Goal: Use online tool/utility: Utilize a website feature to perform a specific function

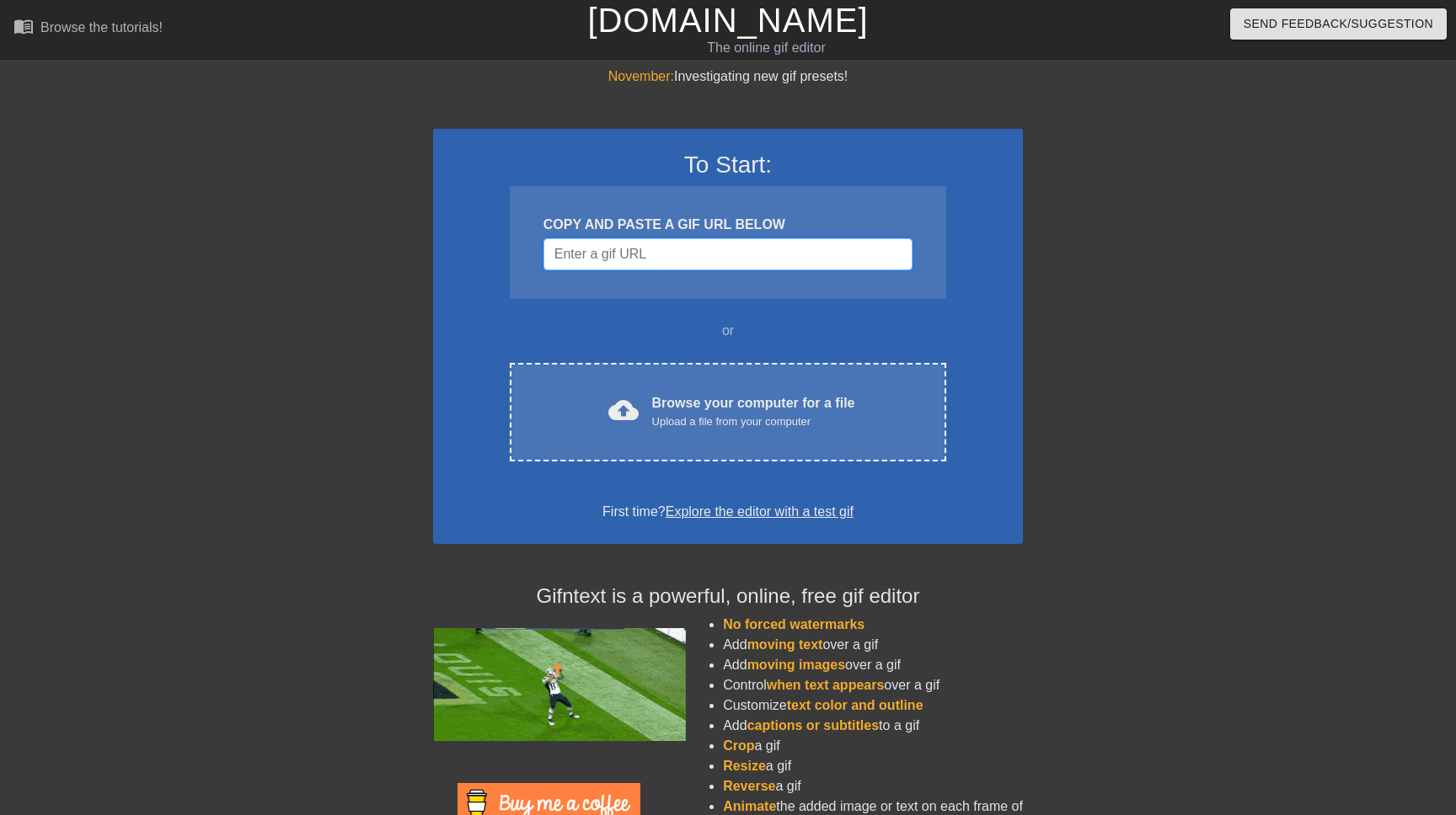
click at [619, 248] on input "Username" at bounding box center [728, 255] width 369 height 32
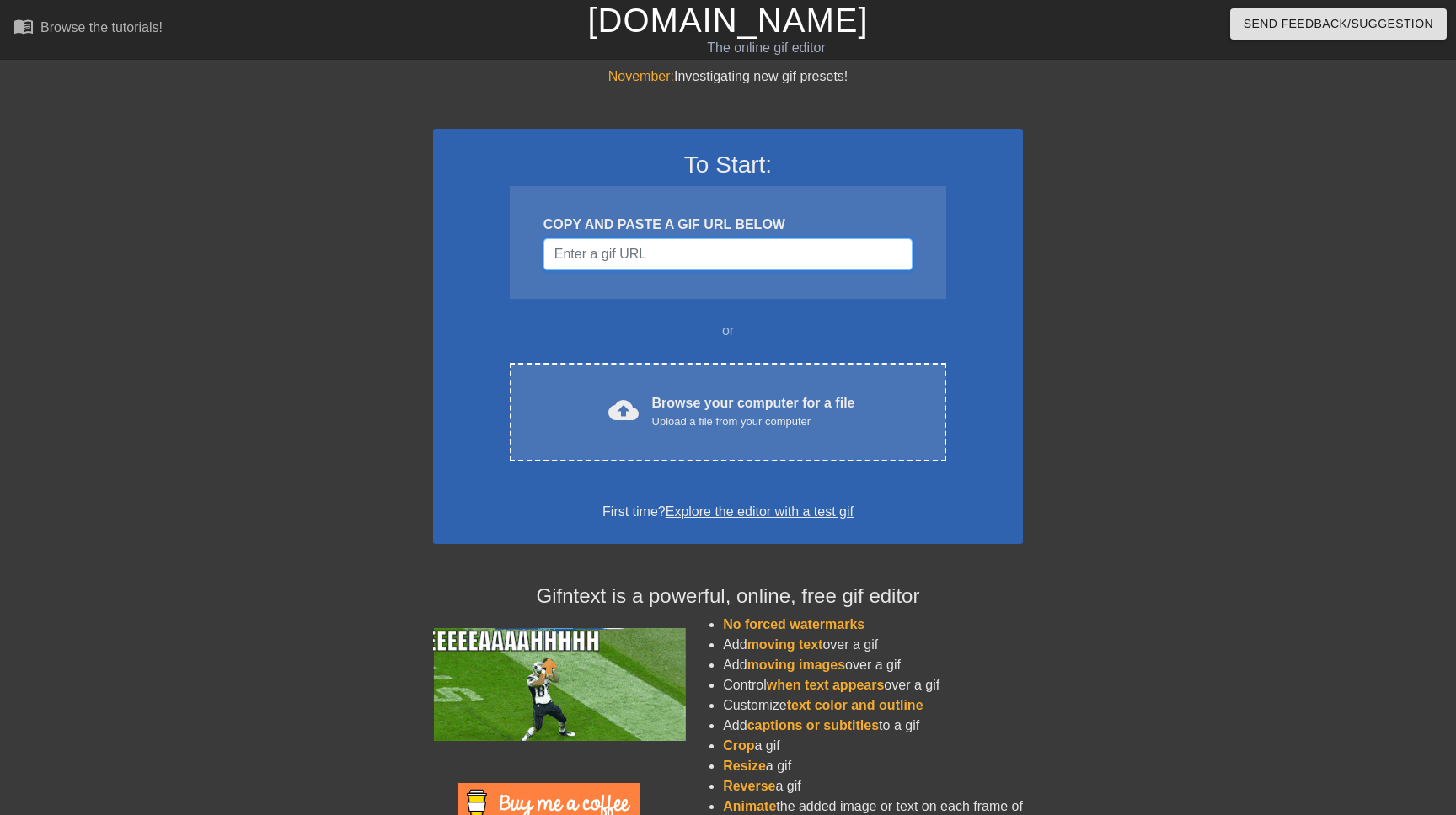
click at [619, 256] on input "Username" at bounding box center [728, 255] width 369 height 32
click at [724, 248] on input "Username" at bounding box center [728, 255] width 369 height 32
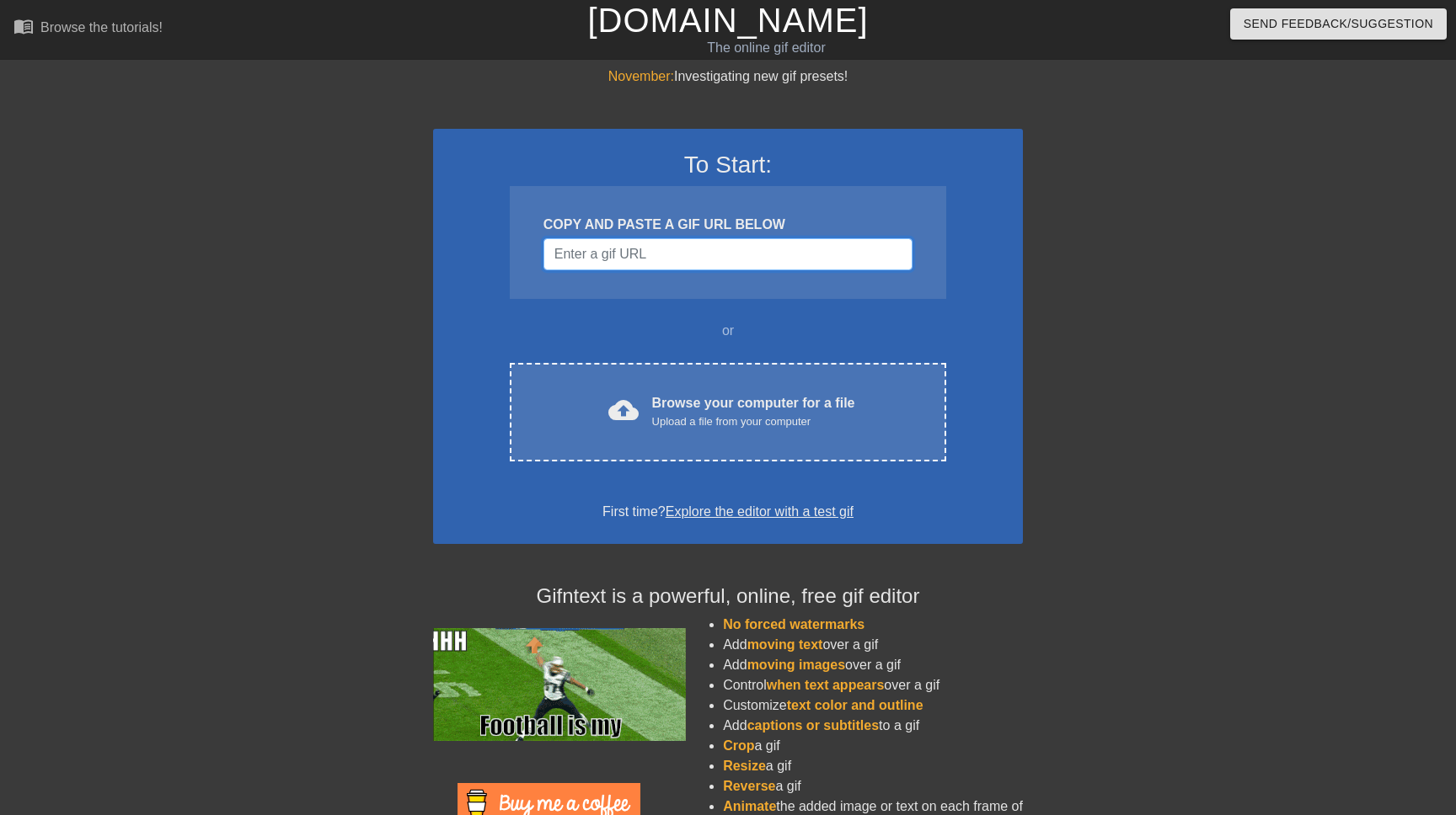
paste input "[URL][DOMAIN_NAME]"
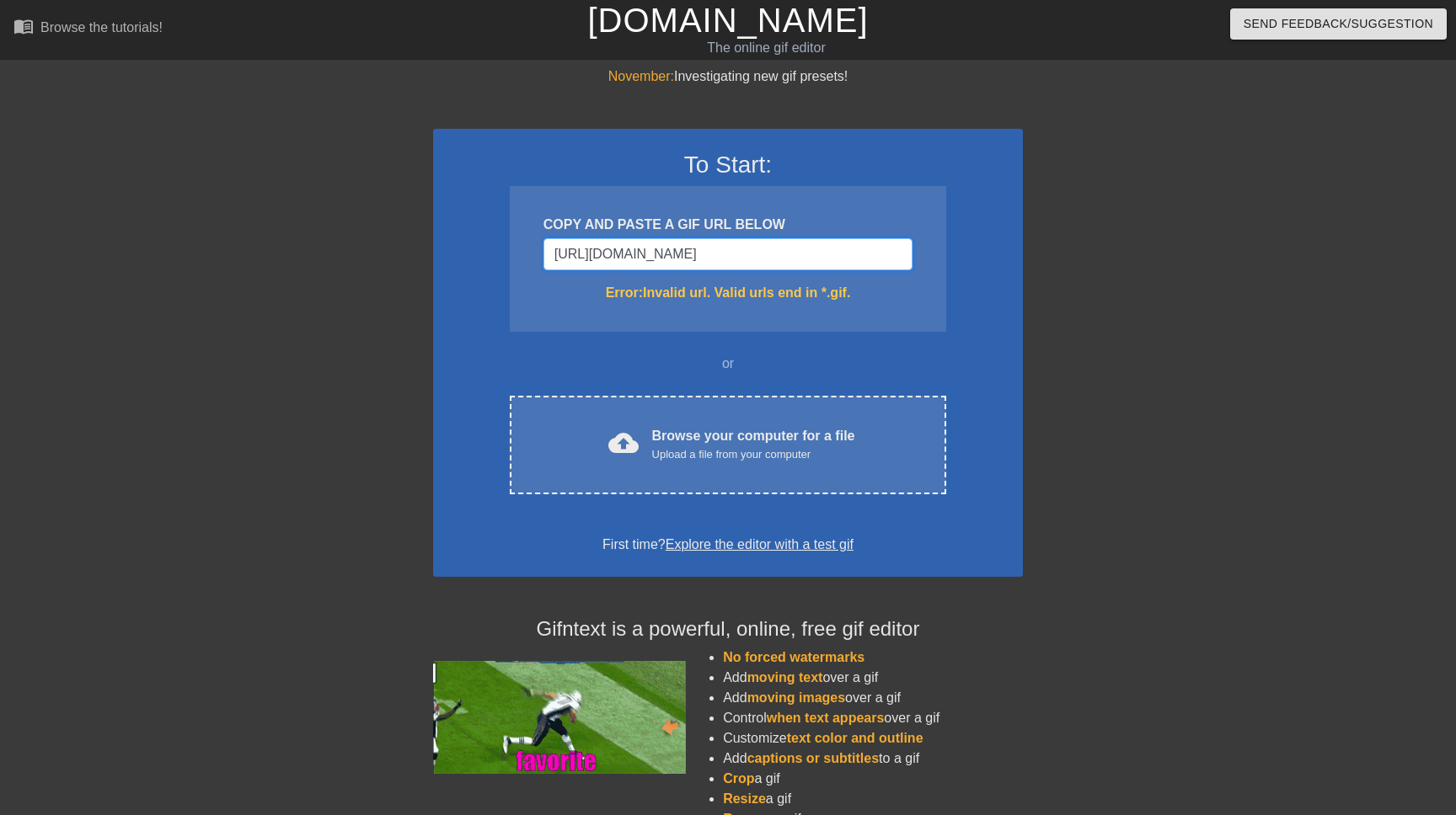
type input "[URL][DOMAIN_NAME]"
click at [713, 259] on input "[URL][DOMAIN_NAME]" at bounding box center [728, 255] width 369 height 32
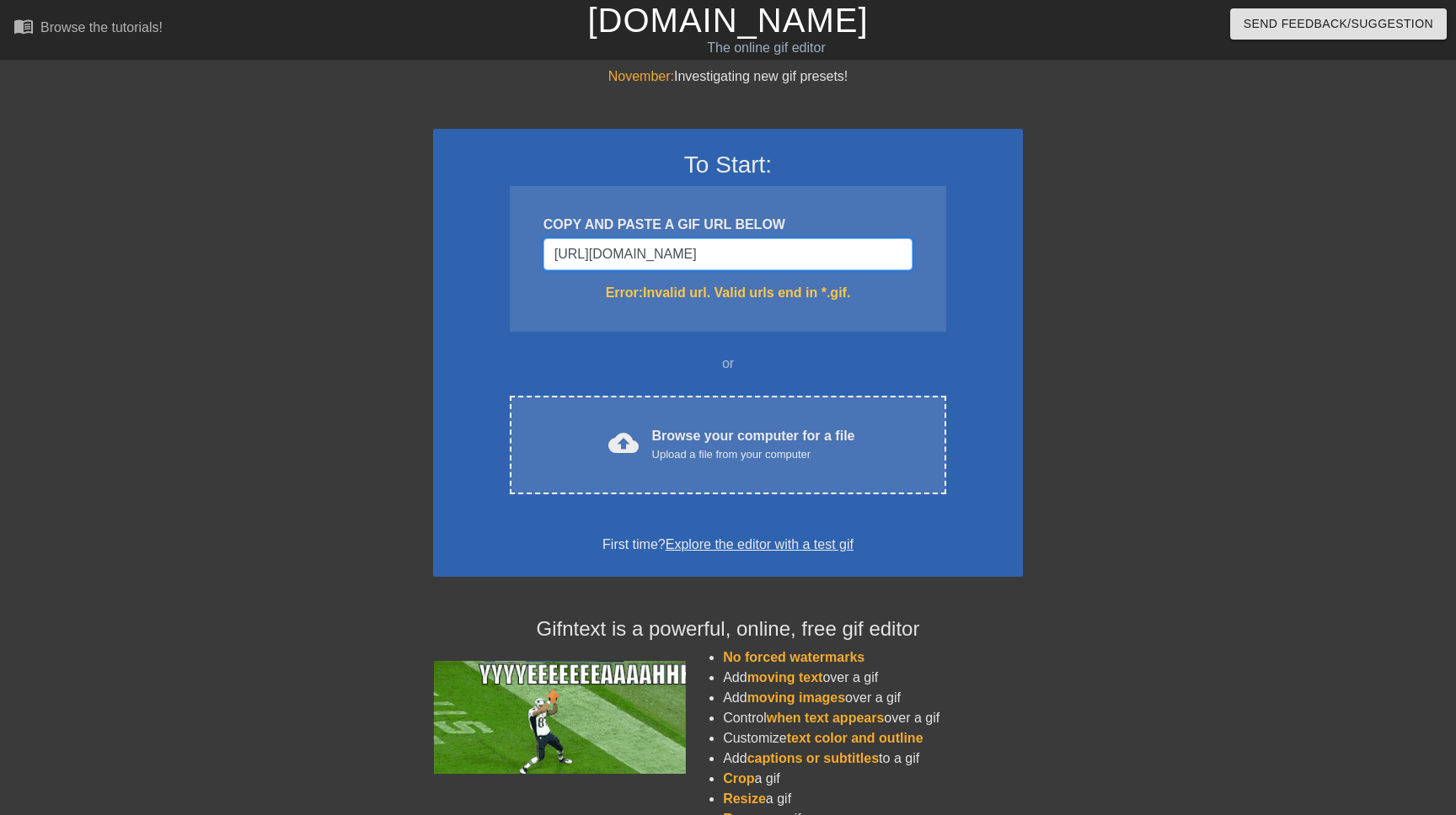
click at [713, 259] on input "[URL][DOMAIN_NAME]" at bounding box center [728, 255] width 369 height 32
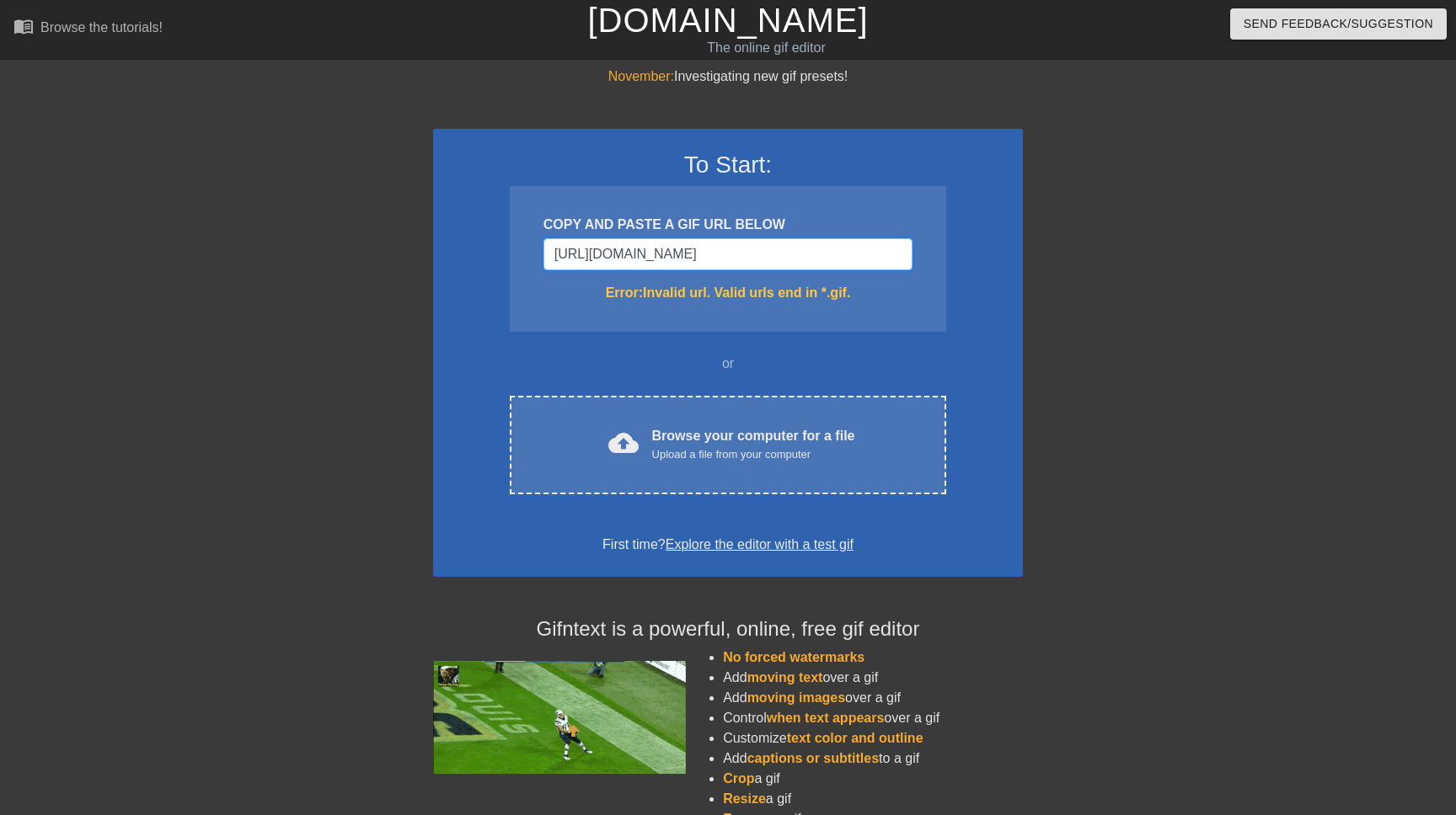
click at [713, 259] on input "[URL][DOMAIN_NAME]" at bounding box center [728, 255] width 369 height 32
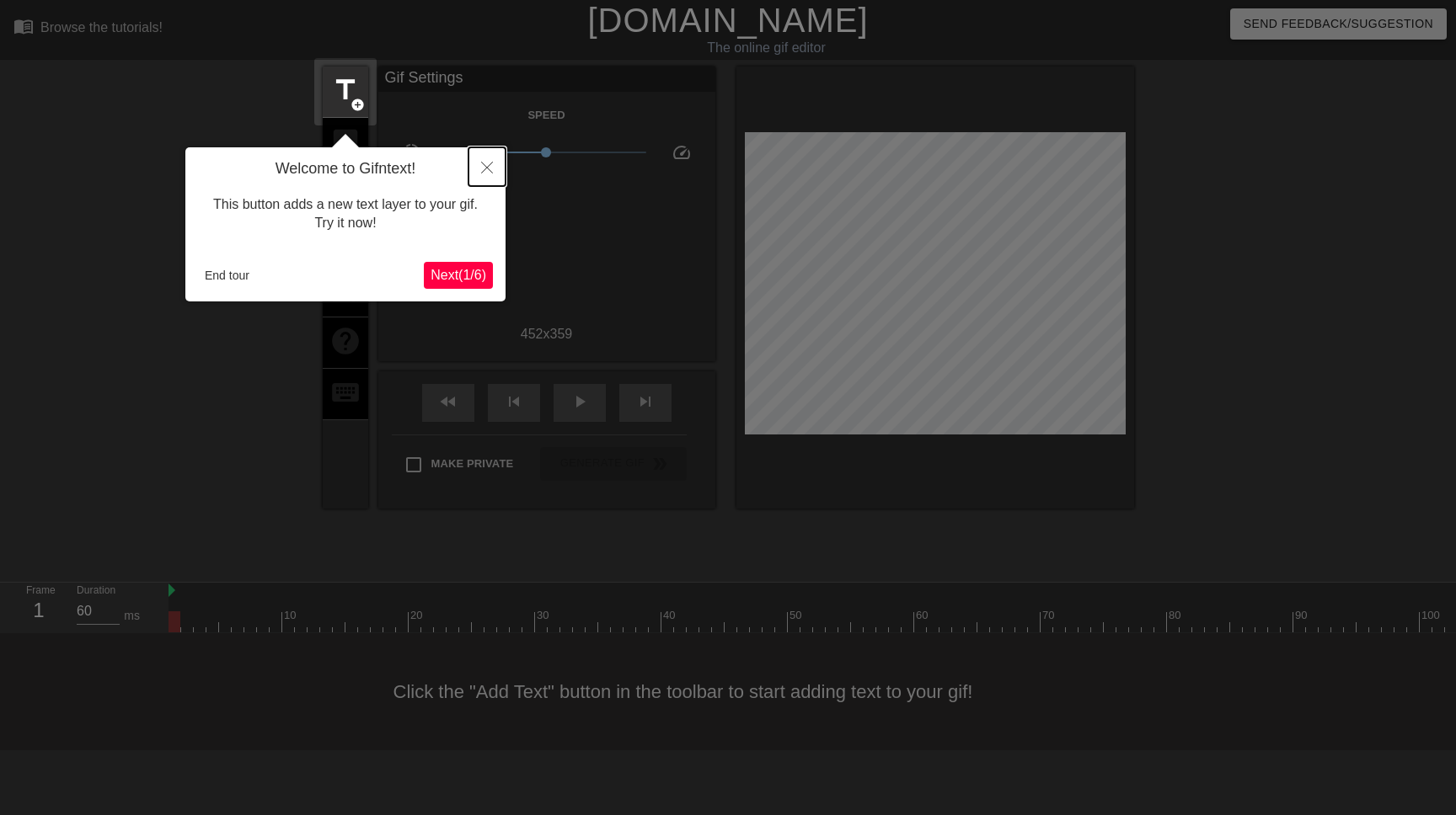
click at [488, 169] on icon "Close" at bounding box center [487, 168] width 12 height 12
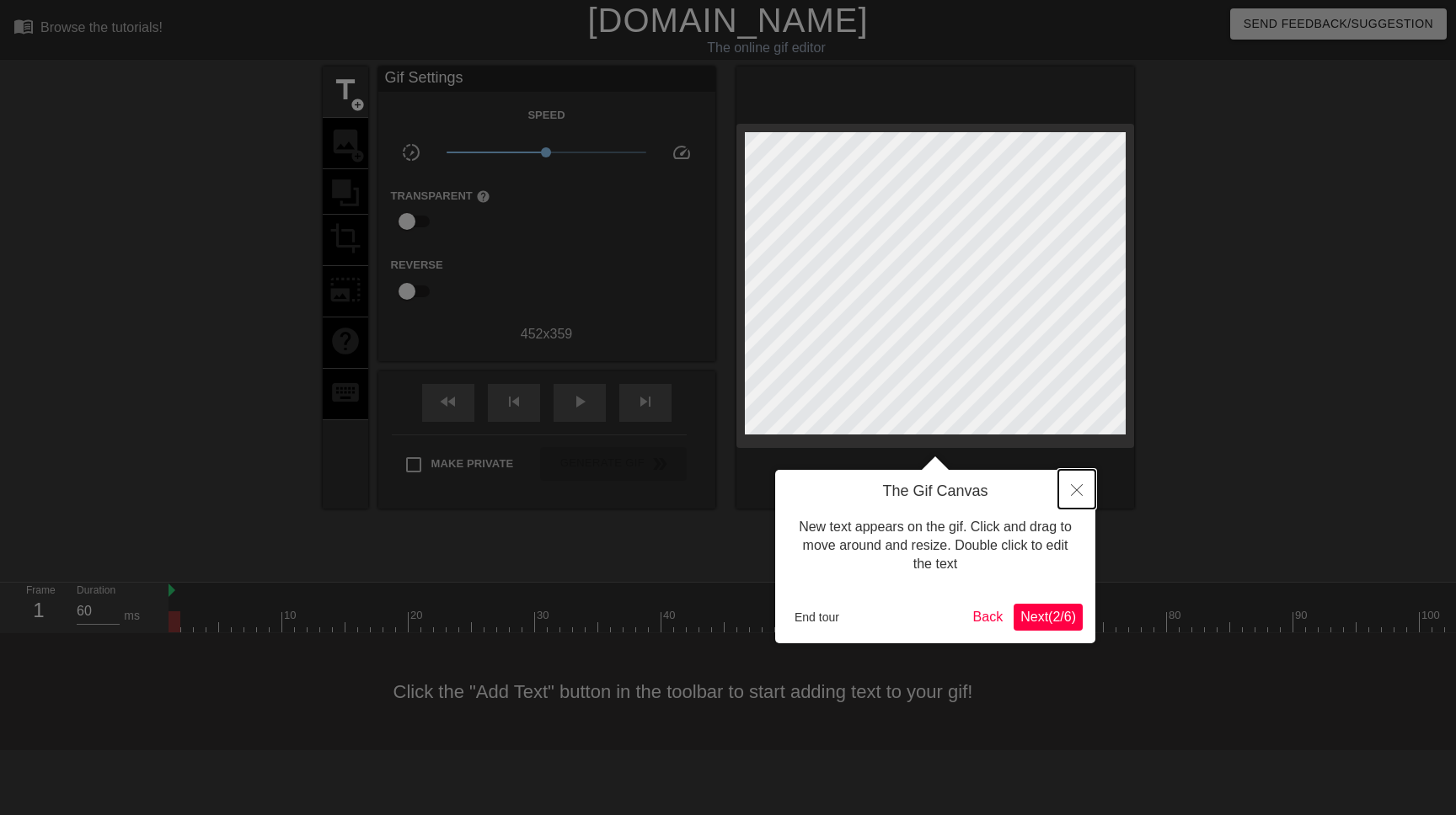
click at [1071, 483] on button "Close" at bounding box center [1076, 489] width 37 height 39
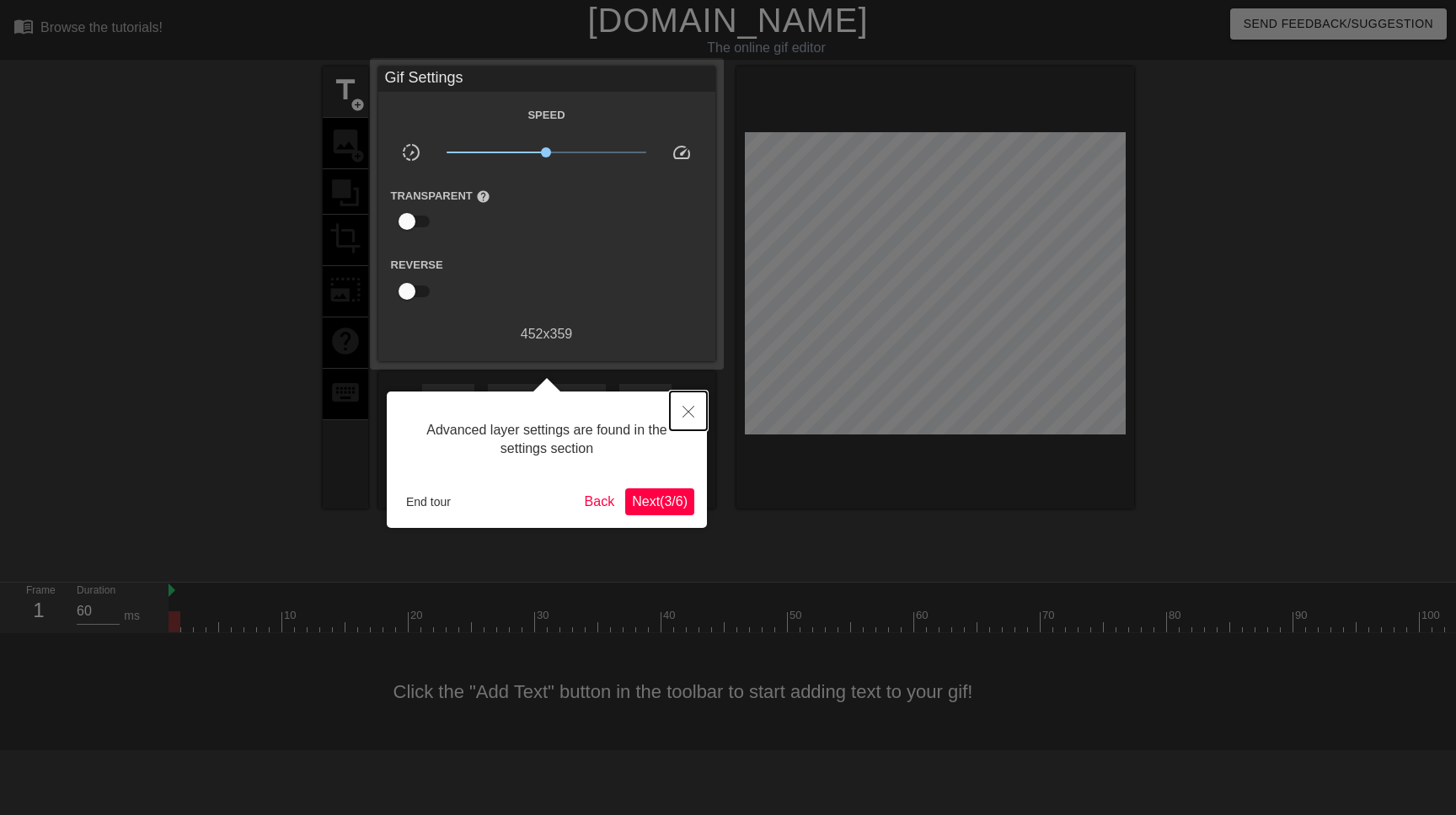
click at [689, 413] on icon "Close" at bounding box center [689, 412] width 12 height 12
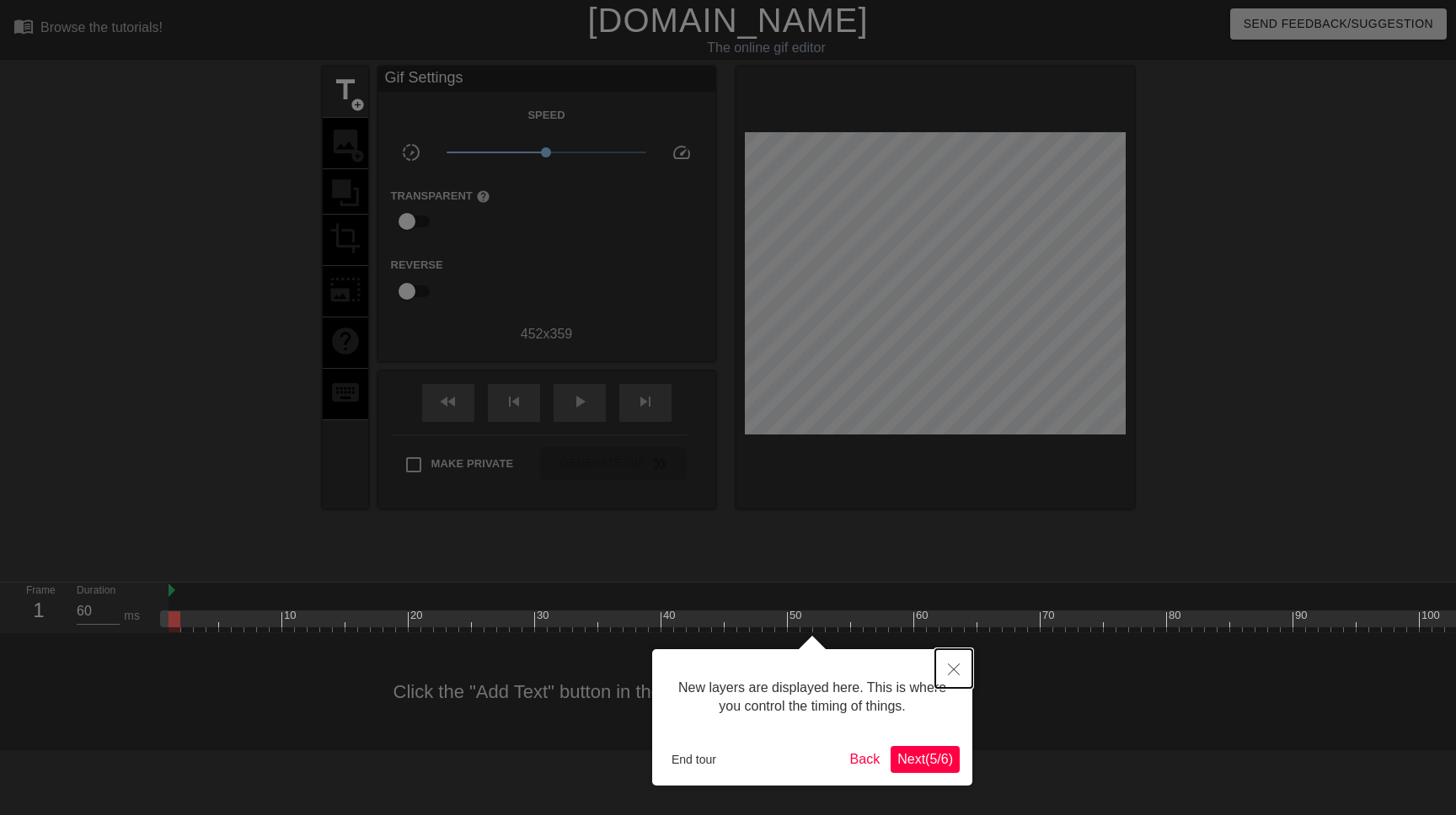
click at [953, 673] on icon "Close" at bounding box center [953, 670] width 12 height 12
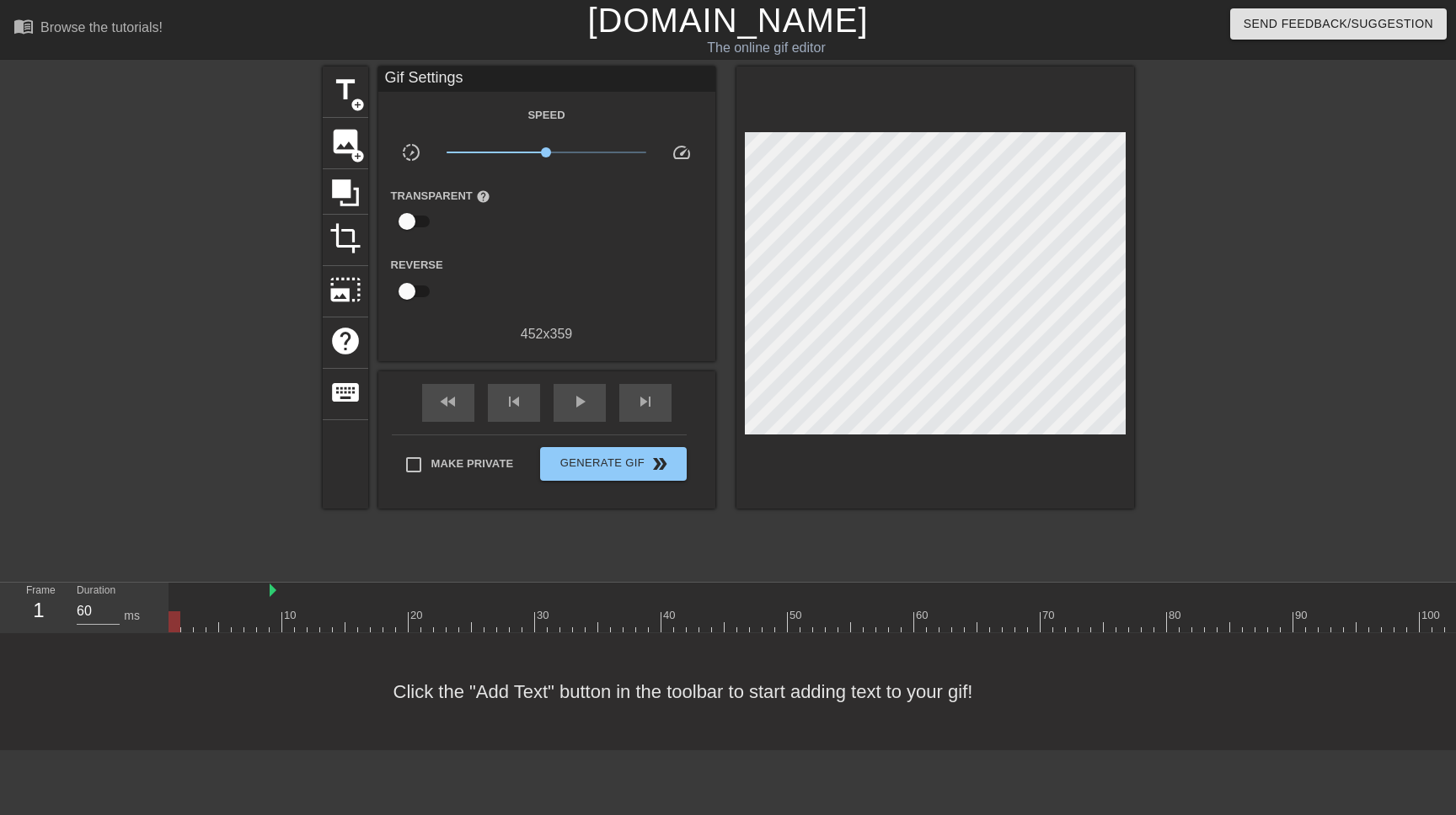
drag, startPoint x: 167, startPoint y: 596, endPoint x: 271, endPoint y: 599, distance: 104.0
click at [271, 599] on div "10 20 30 40 50 60 70 80 90 100 110" at bounding box center [876, 608] width 1415 height 50
click at [274, 612] on div at bounding box center [876, 622] width 1415 height 21
drag, startPoint x: 270, startPoint y: 589, endPoint x: 317, endPoint y: 589, distance: 47.0
click at [317, 589] on div "10 20 30 40 50 60 70 80 90 100 110" at bounding box center [876, 608] width 1415 height 50
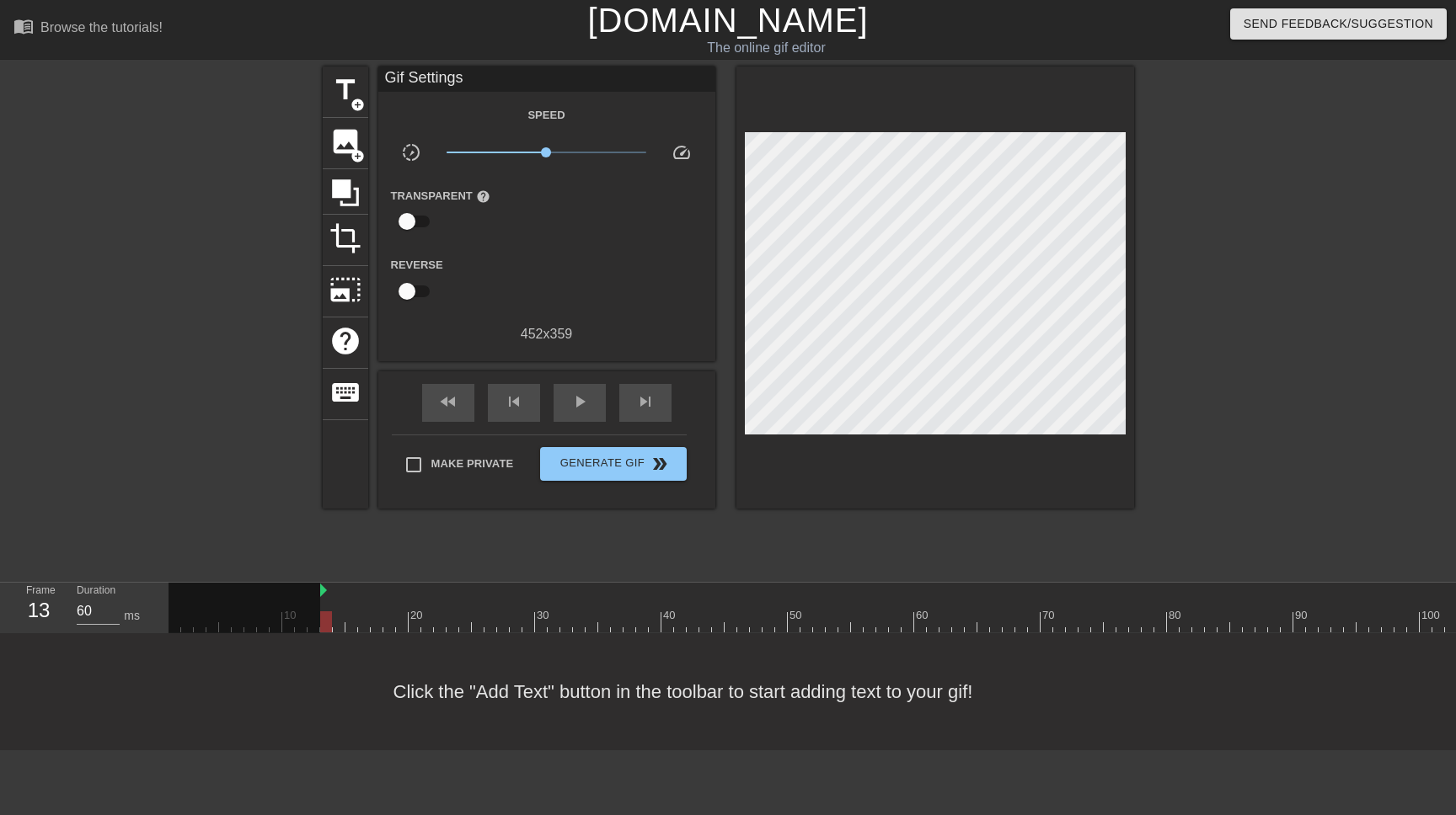
click at [318, 628] on div at bounding box center [244, 608] width 151 height 51
click at [587, 398] on span "play_arrow" at bounding box center [579, 402] width 20 height 20
click at [354, 250] on span "crop" at bounding box center [345, 238] width 32 height 32
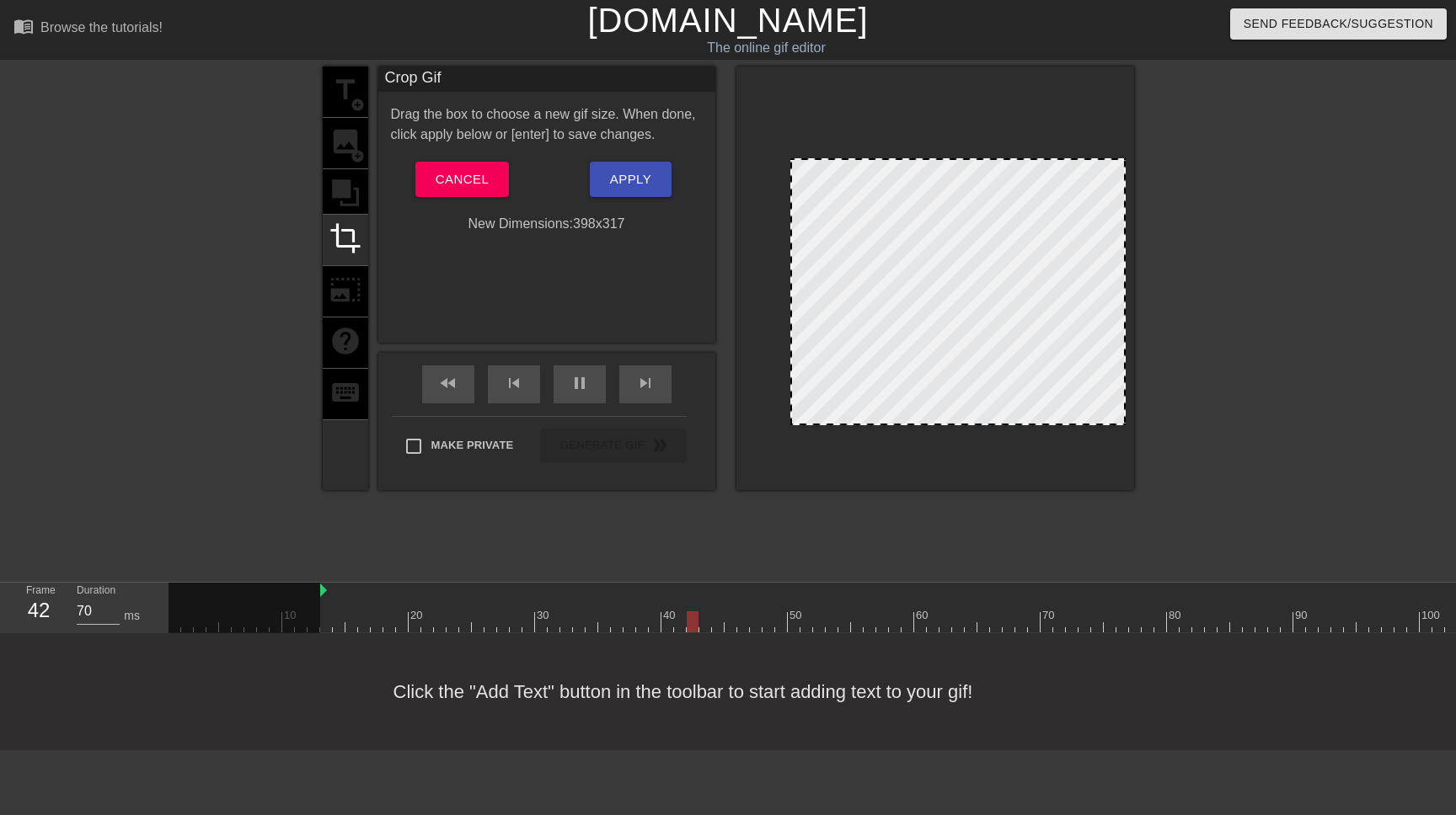
drag, startPoint x: 746, startPoint y: 124, endPoint x: 792, endPoint y: 160, distance: 58.4
click at [815, 150] on div at bounding box center [957, 151] width 331 height 8
click at [782, 118] on div at bounding box center [936, 279] width 398 height 424
click at [643, 189] on span "Apply" at bounding box center [630, 179] width 41 height 22
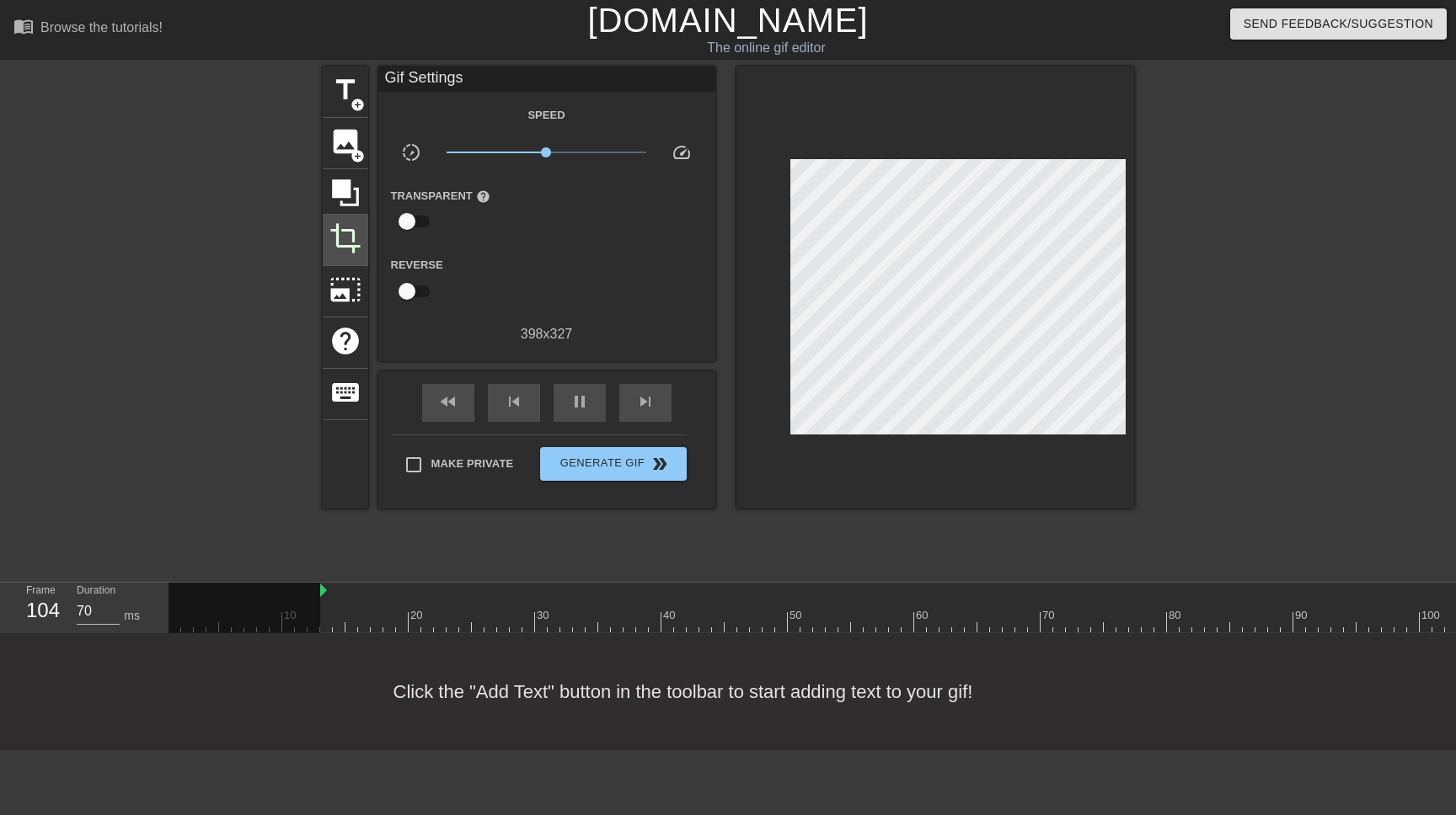
click at [356, 228] on span "crop" at bounding box center [345, 238] width 32 height 32
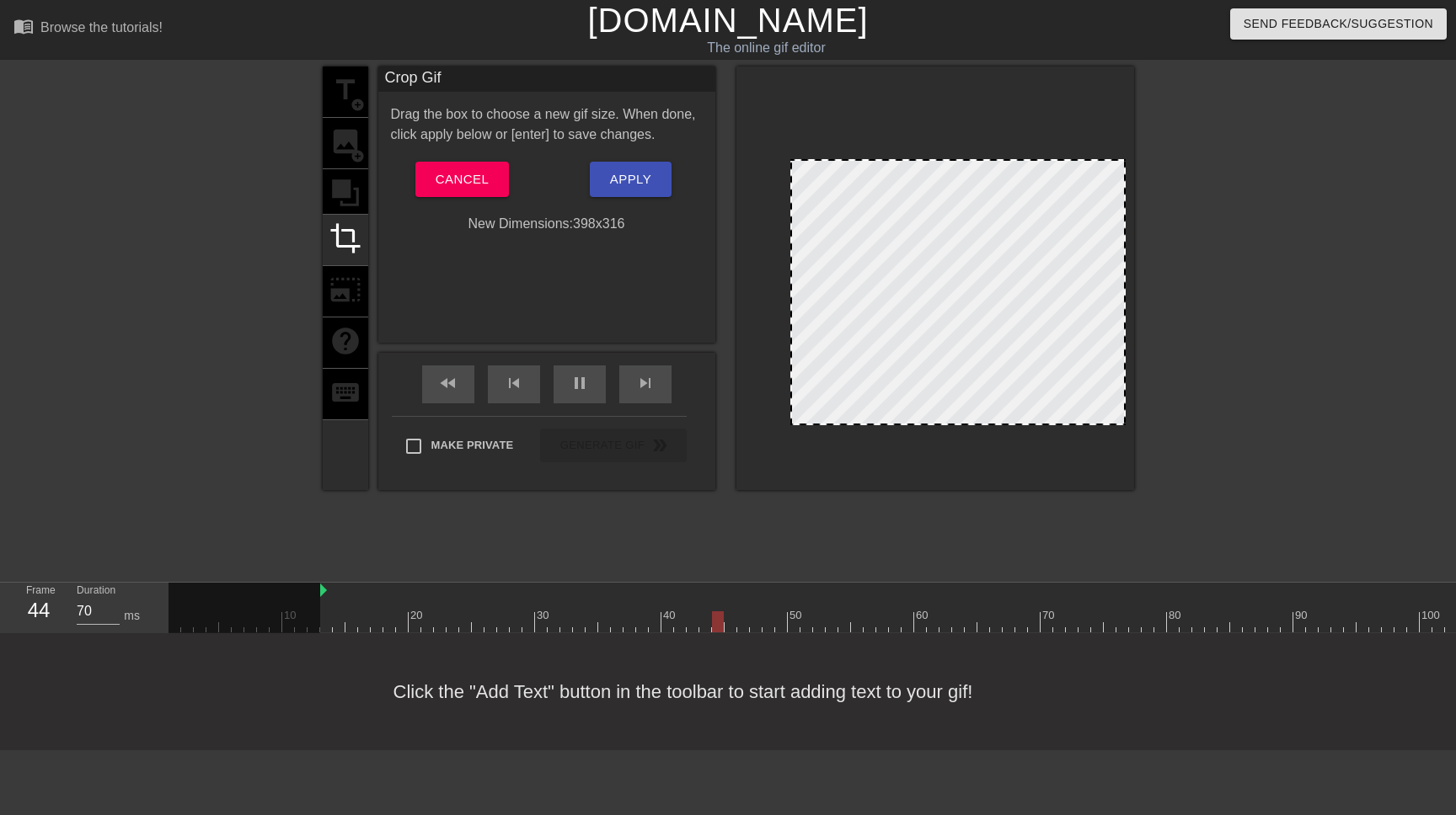
drag, startPoint x: 1017, startPoint y: 151, endPoint x: 1015, endPoint y: 160, distance: 9.2
click at [659, 178] on button "Apply" at bounding box center [630, 180] width 82 height 36
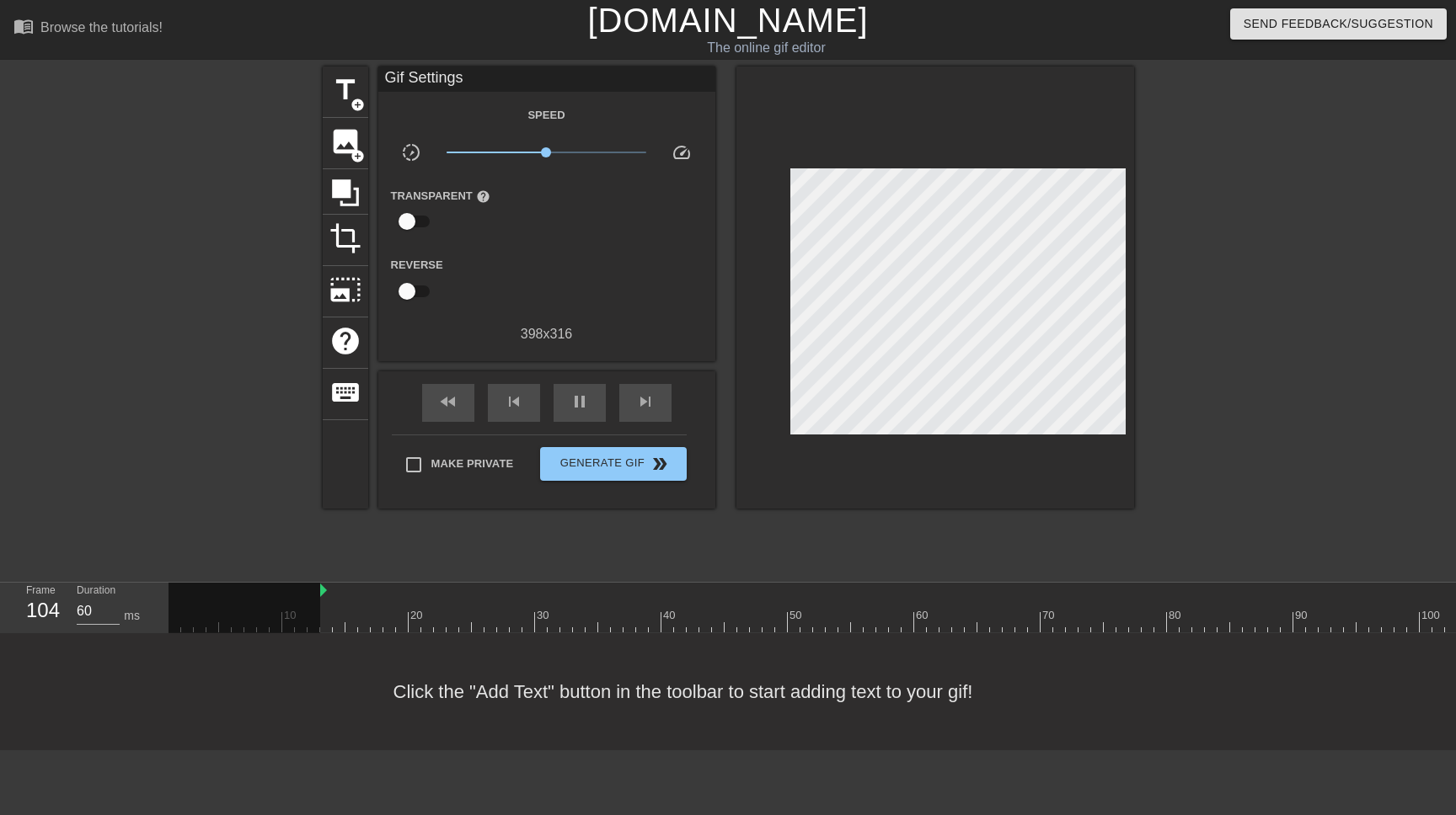
type input "70"
